Goal: Task Accomplishment & Management: Check status

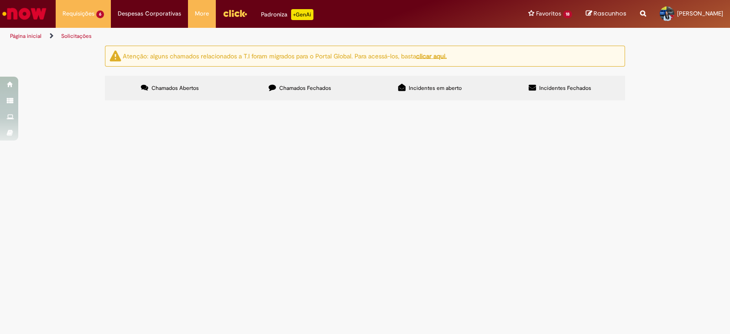
click at [0, 0] on td "PO 4501441657 - Sem cobertural cambial (RE-L será a taxa siscomex). Obrigada!" at bounding box center [0, 0] width 0 height 0
click at [0, 0] on span "PO 4501441657 - Sem cobertural cambial (RE-L será a taxa siscomex). Obrigada!" at bounding box center [0, 0] width 0 height 0
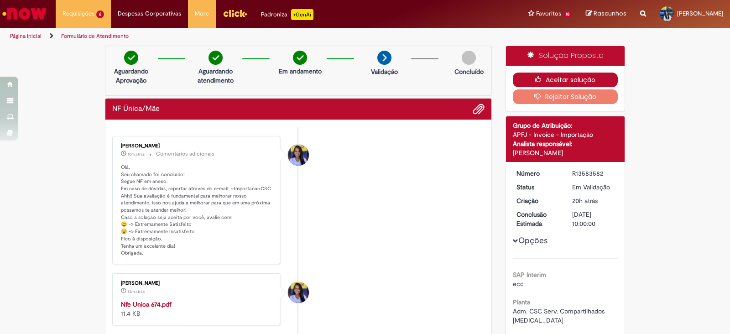
click at [539, 74] on button "Aceitar solução" at bounding box center [565, 80] width 105 height 15
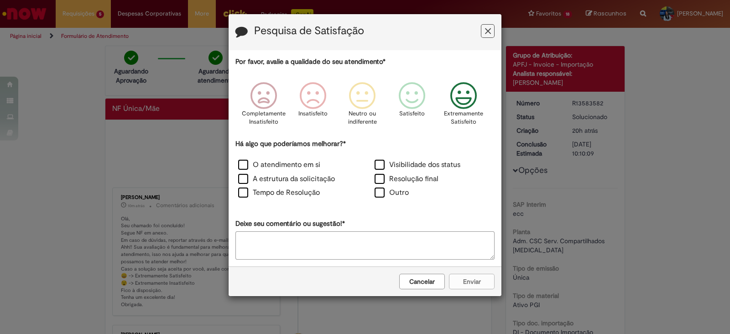
click at [467, 95] on icon "Feedback" at bounding box center [464, 95] width 34 height 27
click at [256, 192] on label "Tempo de Resolução" at bounding box center [279, 193] width 82 height 10
click at [241, 177] on label "A estrutura da solicitação" at bounding box center [286, 179] width 97 height 10
drag, startPoint x: 242, startPoint y: 164, endPoint x: 348, endPoint y: 185, distance: 108.4
click at [242, 163] on label "O atendimento em si" at bounding box center [279, 165] width 82 height 10
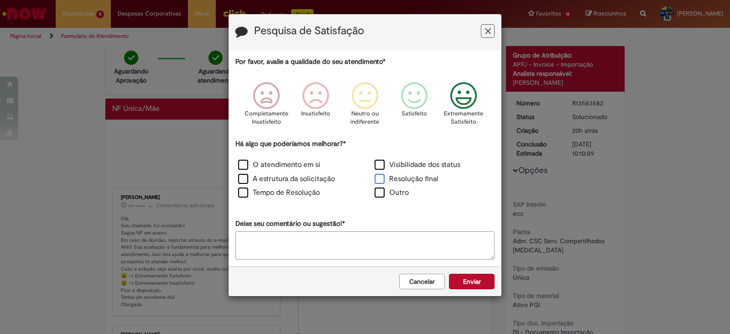
click at [379, 179] on label "Resolução final" at bounding box center [407, 179] width 64 height 10
click at [379, 166] on label "Visibilidade dos status" at bounding box center [418, 165] width 86 height 10
click at [306, 248] on textarea "Deixe seu comentário ou sugestão!*" at bounding box center [364, 245] width 259 height 28
type textarea "**********"
click at [474, 279] on button "Enviar" at bounding box center [472, 282] width 46 height 16
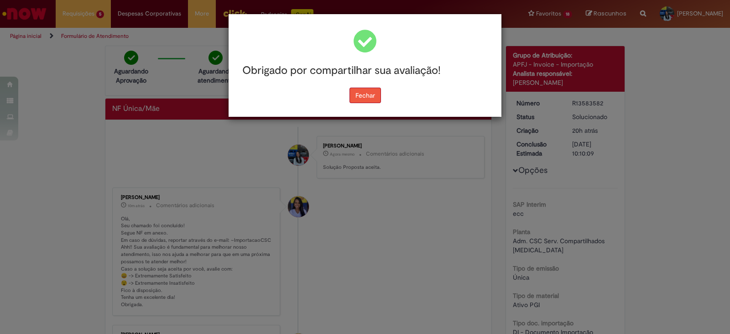
click at [370, 99] on button "Fechar" at bounding box center [365, 96] width 31 height 16
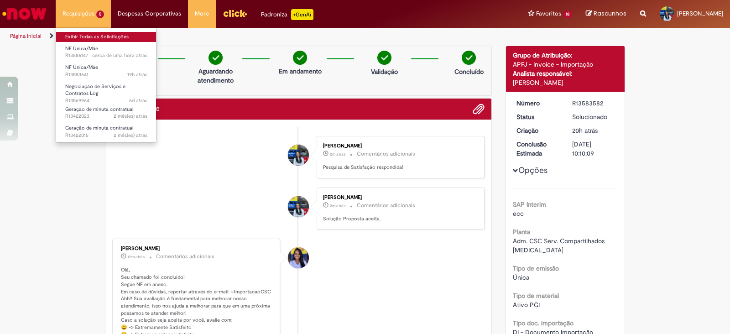
click at [80, 37] on link "Exibir Todas as Solicitações" at bounding box center [106, 37] width 100 height 10
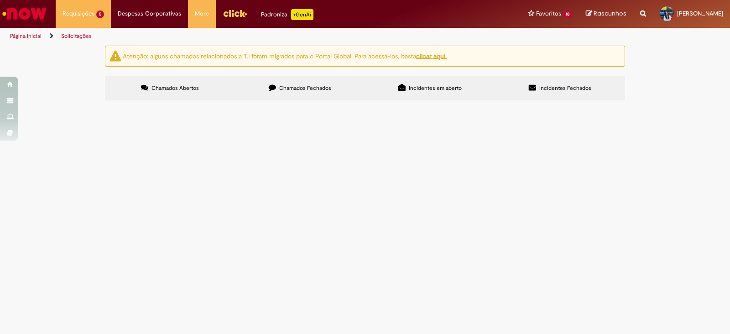
click at [0, 0] on span "PO 4501424415 (prioridade Vidros Paraná)" at bounding box center [0, 0] width 0 height 0
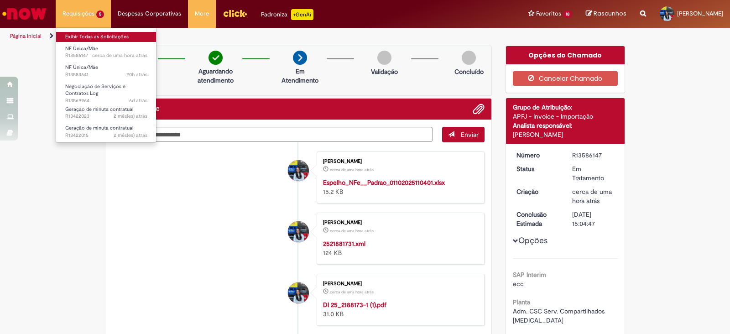
click at [85, 35] on link "Exibir Todas as Solicitações" at bounding box center [106, 37] width 100 height 10
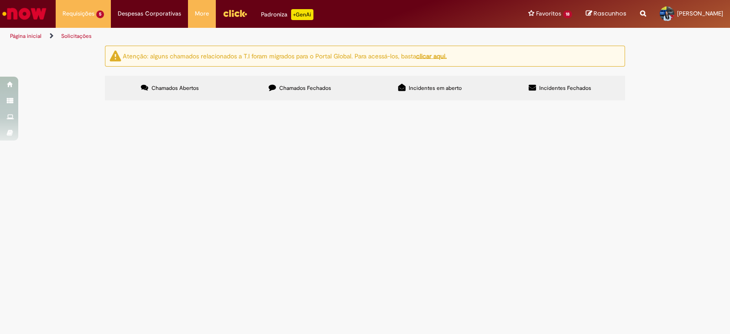
click at [640, 13] on icon "Search from all sources" at bounding box center [643, 8] width 6 height 16
click at [318, 86] on span "Chamados Fechados" at bounding box center [305, 87] width 52 height 7
click at [0, 0] on span "PO 4501441657 - Sem cobertural cambial (RE-L será a taxa siscomex). Obrigada!" at bounding box center [0, 0] width 0 height 0
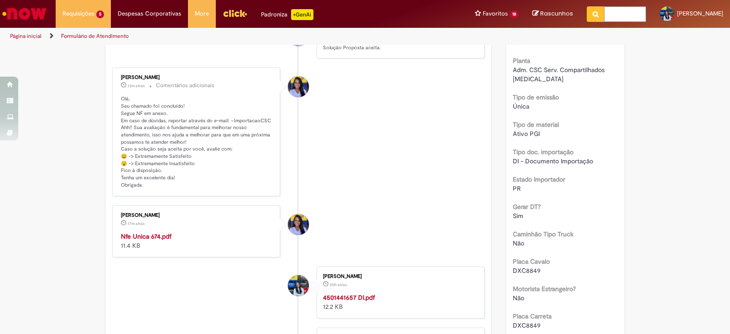
scroll to position [342, 0]
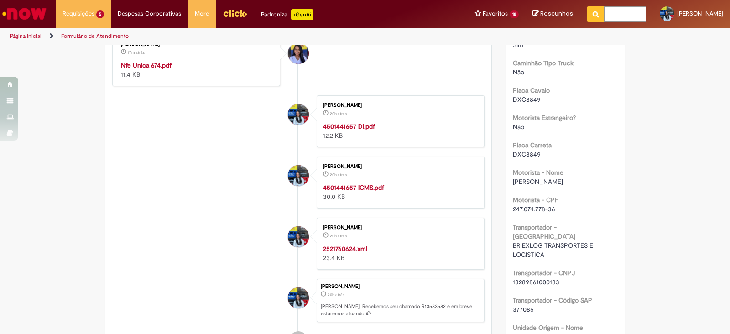
click at [151, 61] on strong "Nfe Unica 674.pdf" at bounding box center [146, 65] width 51 height 8
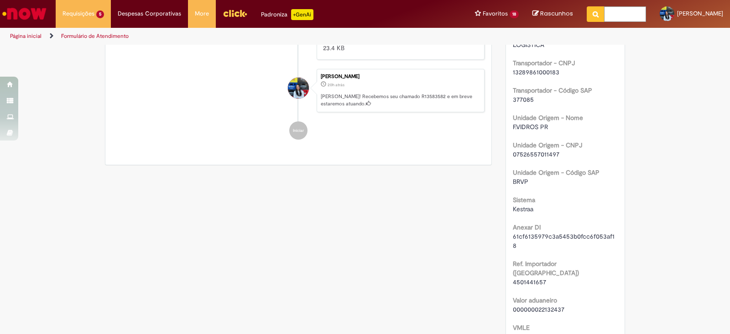
scroll to position [570, 0]
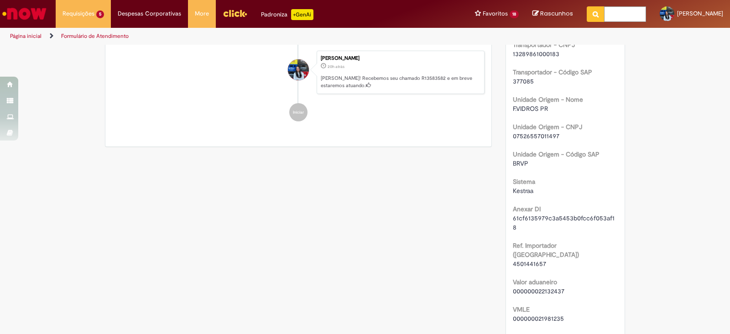
click at [534, 260] on span "4501441657" at bounding box center [529, 264] width 33 height 8
copy span "4501441657"
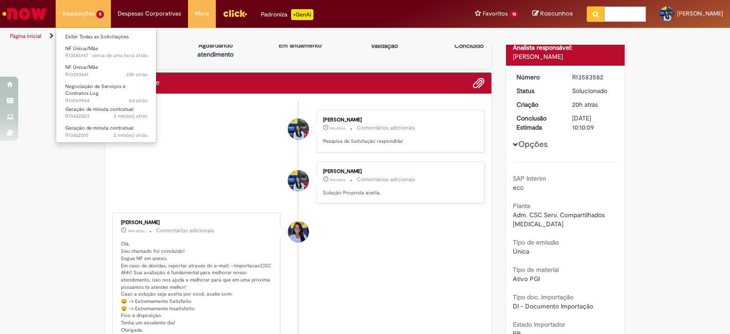
scroll to position [0, 0]
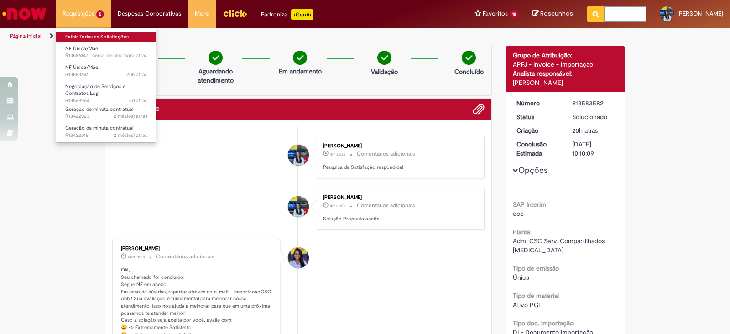
click at [90, 33] on link "Exibir Todas as Solicitações" at bounding box center [106, 37] width 100 height 10
